Goal: Task Accomplishment & Management: Use online tool/utility

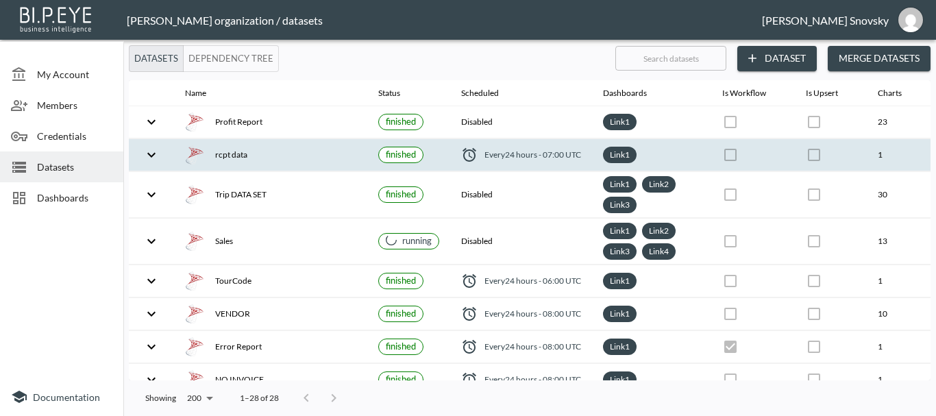
scroll to position [69, 0]
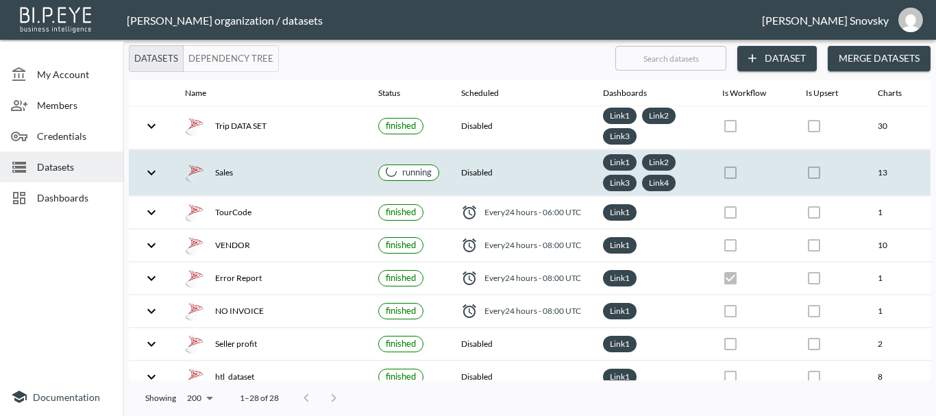
click at [297, 168] on div "Sales" at bounding box center [270, 172] width 171 height 19
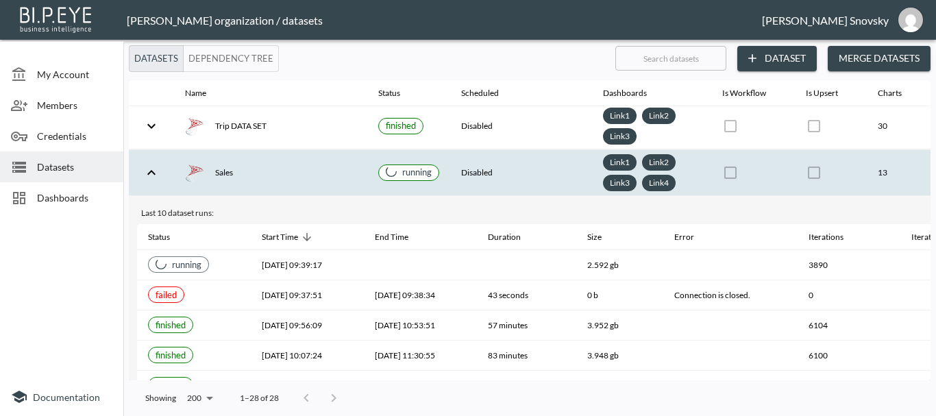
click at [297, 168] on div "Sales" at bounding box center [270, 172] width 171 height 19
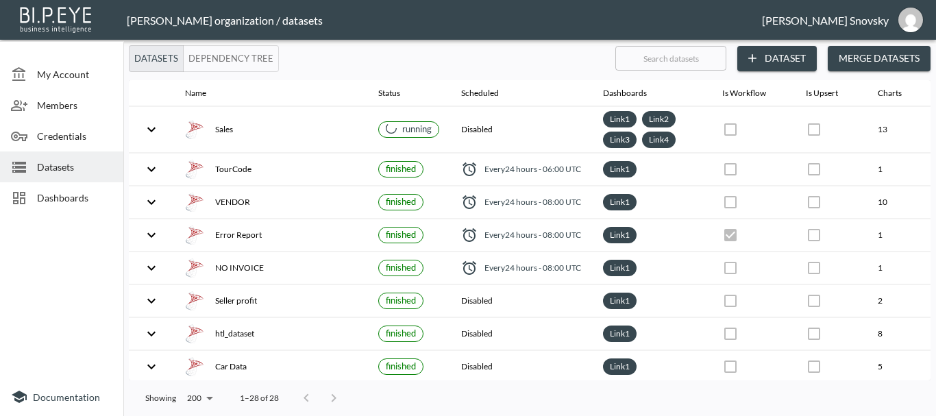
scroll to position [0, 0]
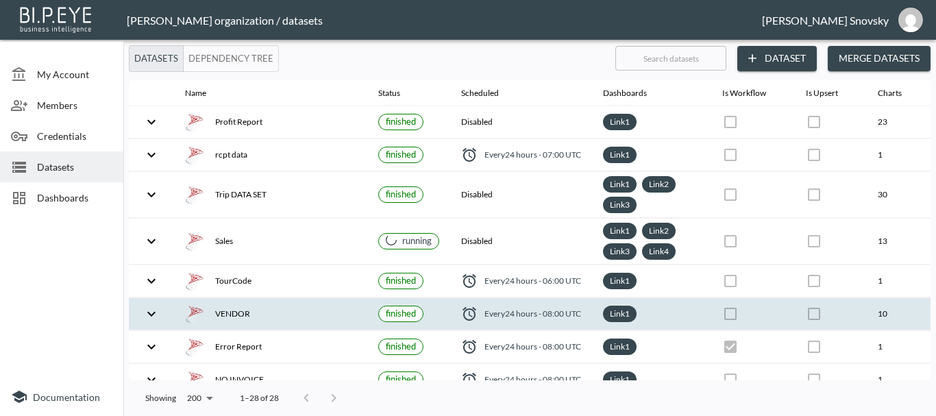
click at [317, 310] on div "VENDOR" at bounding box center [270, 313] width 171 height 19
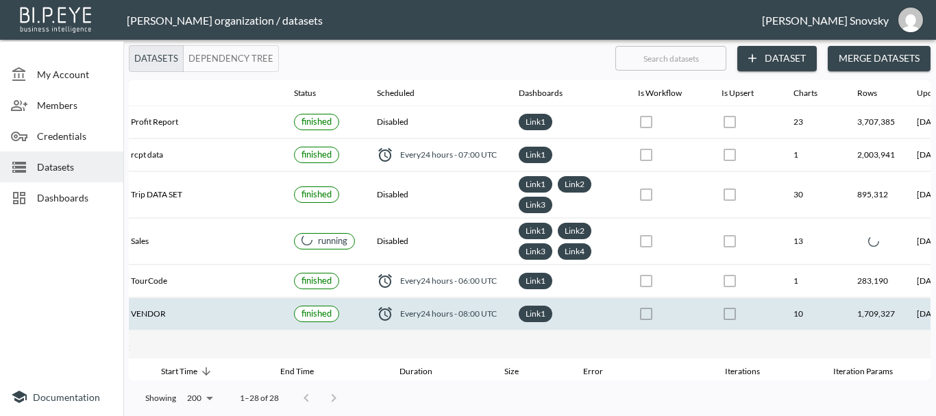
scroll to position [0, 213]
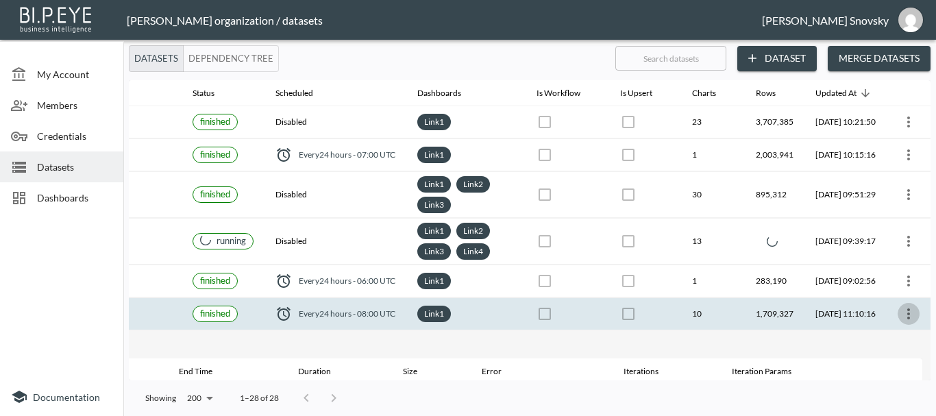
click at [907, 312] on icon "more" at bounding box center [908, 313] width 3 height 11
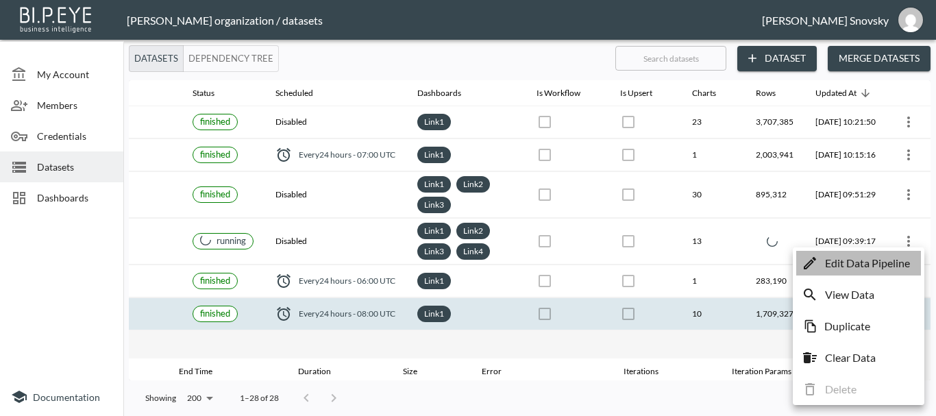
click at [854, 268] on p "Edit Data Pipeline" at bounding box center [867, 263] width 85 height 16
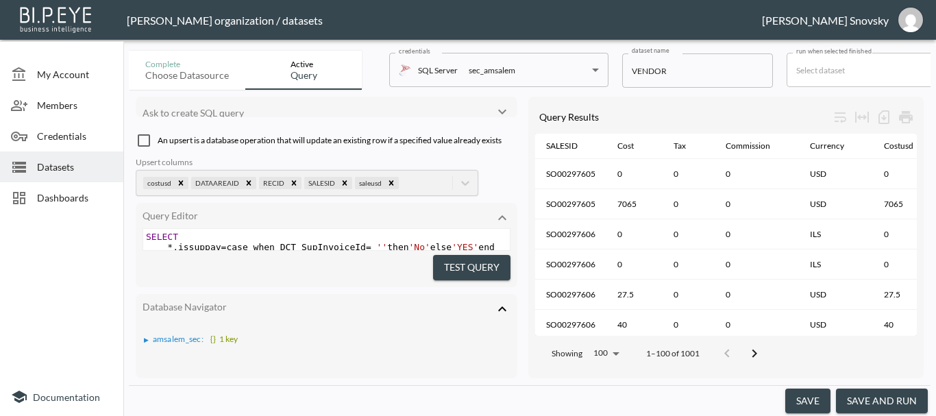
click at [873, 395] on button "save and run" at bounding box center [882, 401] width 92 height 25
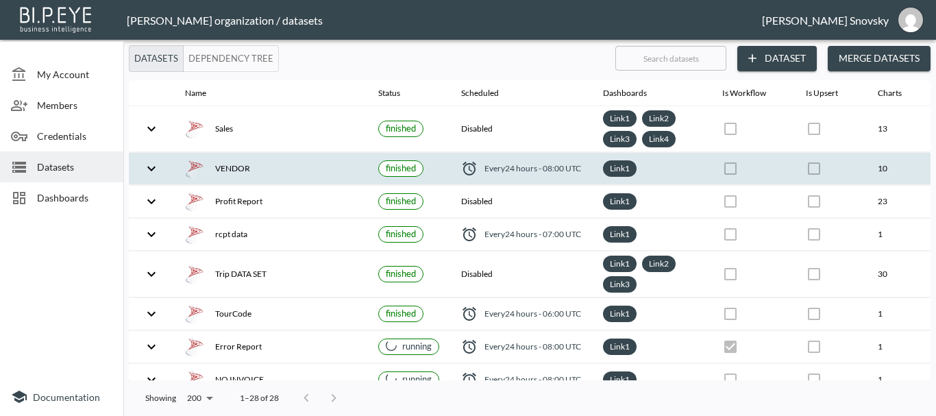
checkbox input "false"
checkbox input "true"
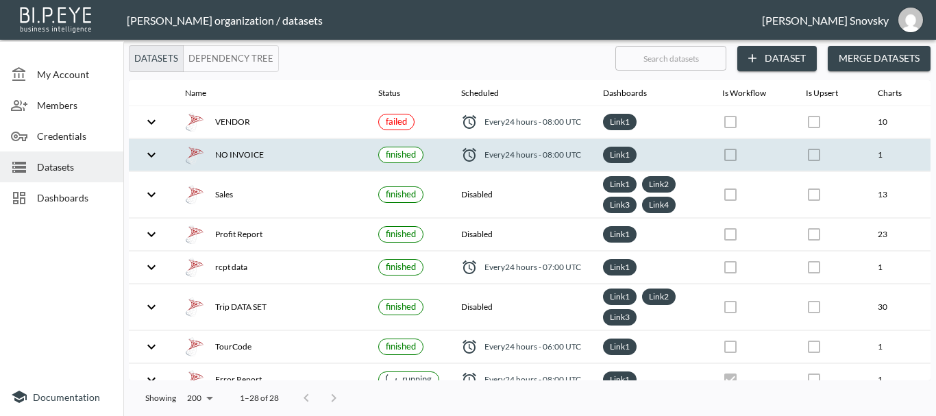
checkbox input "true"
checkbox input "false"
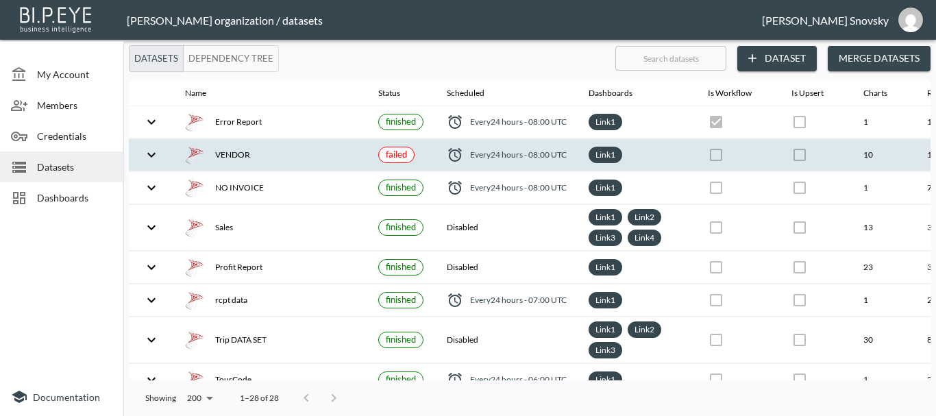
checkbox input "false"
checkbox input "true"
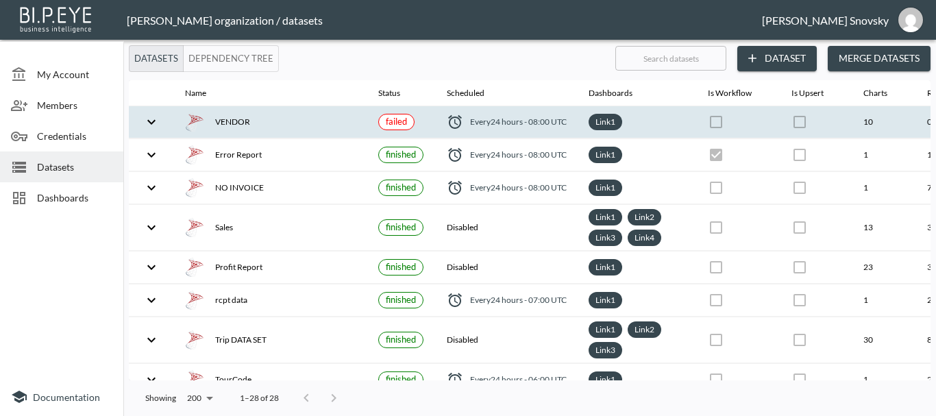
click at [290, 123] on div "VENDOR" at bounding box center [270, 121] width 171 height 19
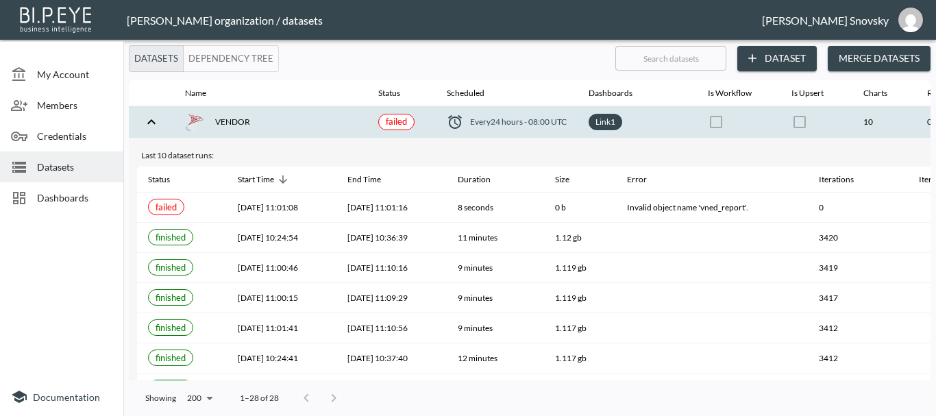
click at [290, 123] on div "VENDOR" at bounding box center [270, 121] width 171 height 19
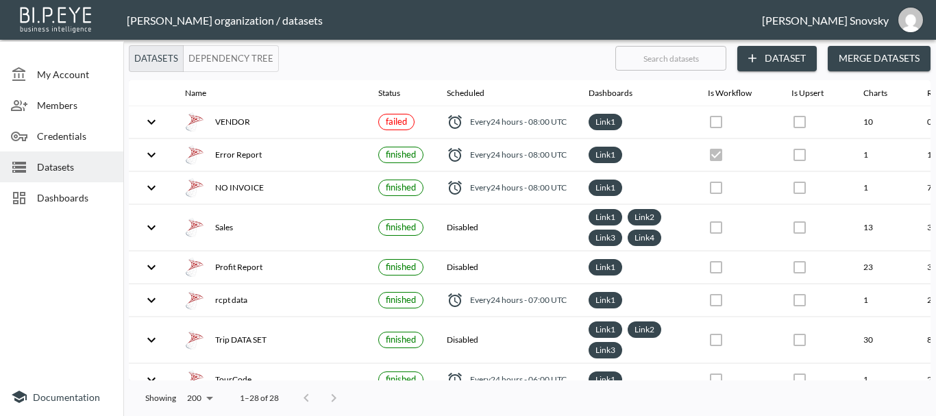
scroll to position [0, 198]
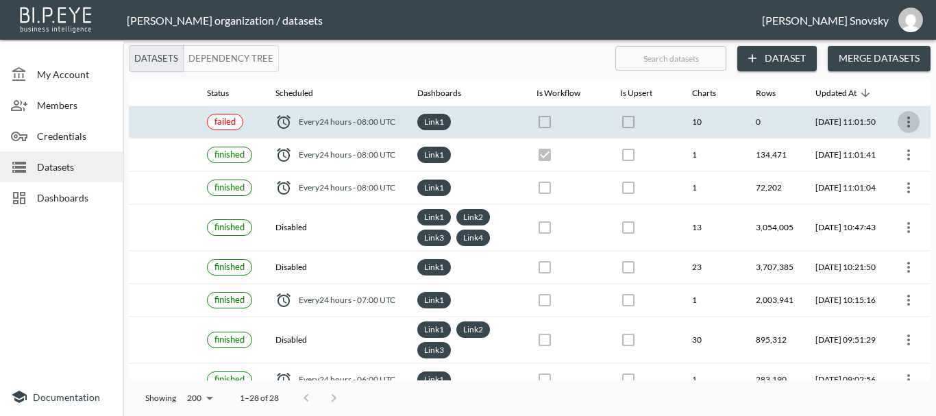
click at [911, 127] on icon "more" at bounding box center [908, 122] width 16 height 16
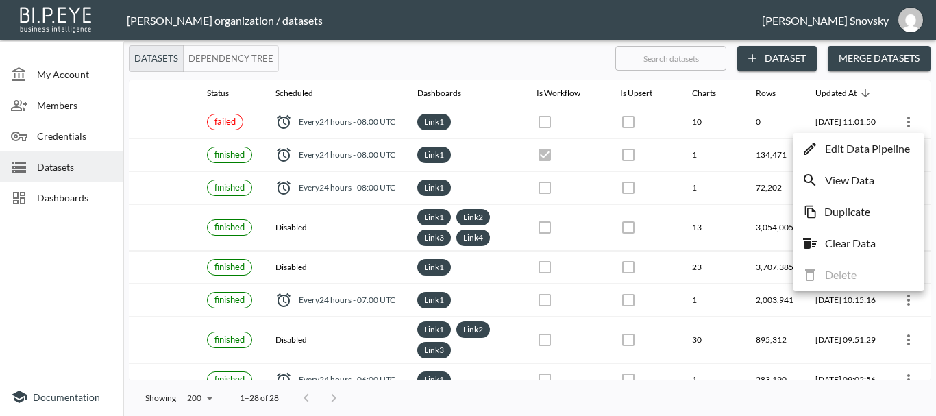
click at [879, 140] on li "Edit Data Pipeline" at bounding box center [858, 148] width 125 height 25
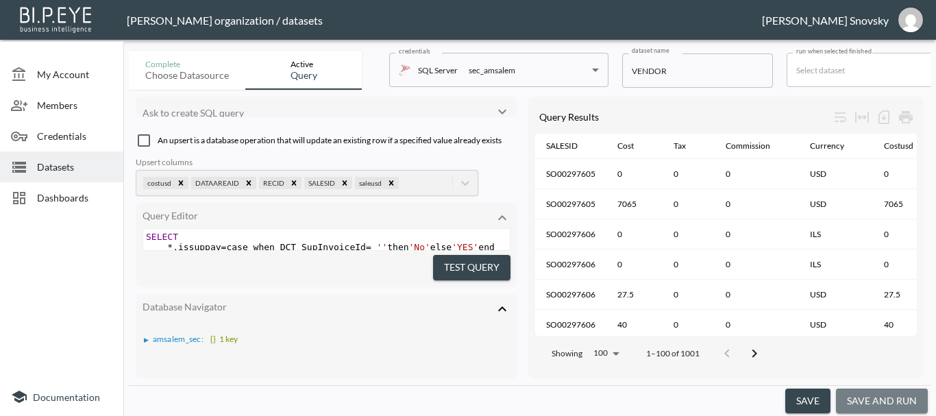
click at [887, 398] on button "save and run" at bounding box center [882, 401] width 92 height 25
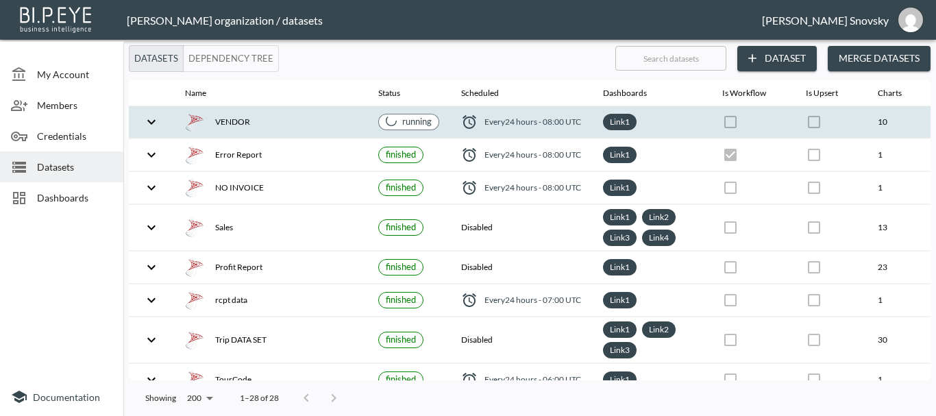
click at [349, 130] on div "VENDOR" at bounding box center [270, 121] width 171 height 19
